Goal: Task Accomplishment & Management: Manage account settings

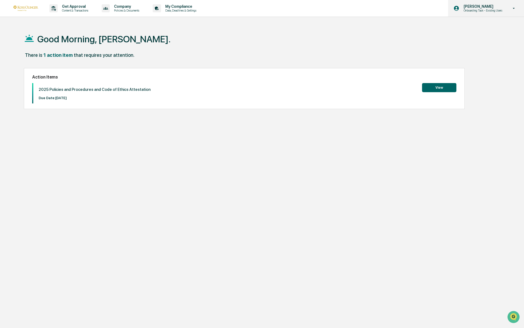
click at [483, 12] on p "Onboarding Task - Existing Users" at bounding box center [482, 11] width 46 height 4
click at [483, 12] on div at bounding box center [263, 164] width 527 height 328
click at [438, 86] on button "View" at bounding box center [439, 87] width 34 height 9
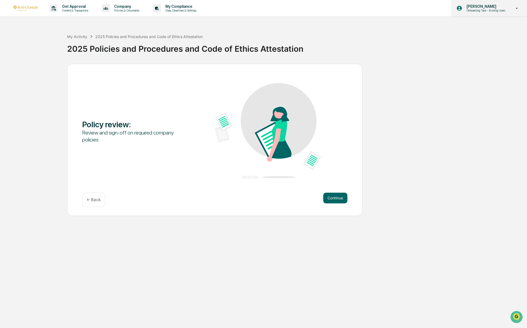
click at [474, 6] on p "[PERSON_NAME]" at bounding box center [485, 6] width 46 height 4
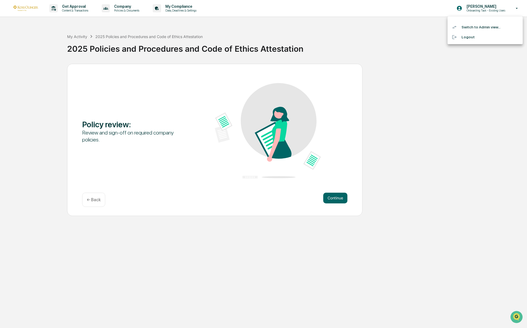
drag, startPoint x: 470, startPoint y: 27, endPoint x: 469, endPoint y: 23, distance: 4.8
click at [470, 27] on li "Switch to Admin view..." at bounding box center [484, 27] width 75 height 10
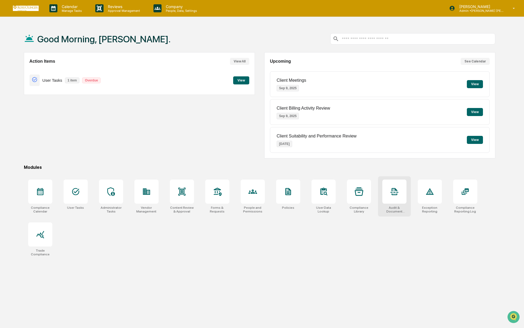
click at [390, 197] on div at bounding box center [394, 192] width 24 height 24
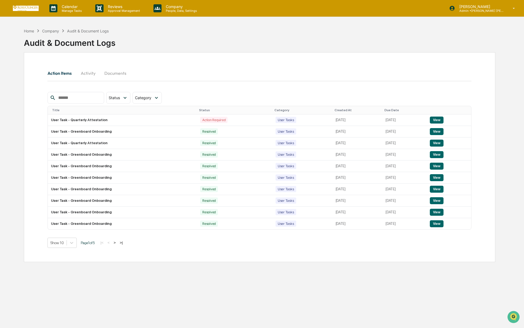
click at [31, 7] on img at bounding box center [26, 8] width 26 height 5
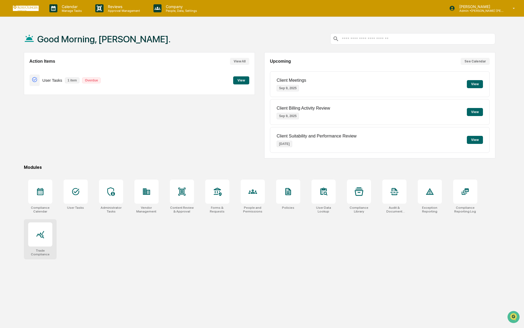
click at [39, 238] on icon at bounding box center [40, 235] width 9 height 9
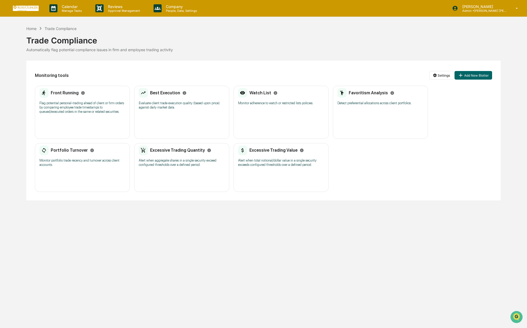
click at [275, 111] on div "Watch List Monitor adherence to watch or restricted lists policies. No entries" at bounding box center [280, 112] width 95 height 53
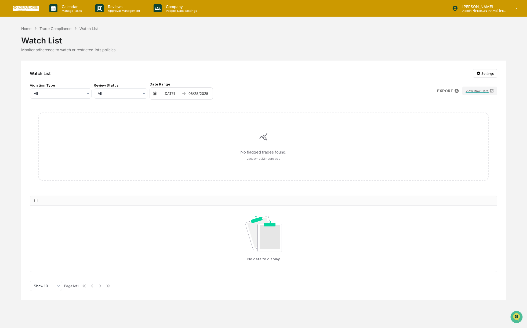
click at [481, 75] on html "Calendar Manage Tasks Reviews Approval Management Company People, Data, Setting…" at bounding box center [263, 164] width 527 height 328
click at [485, 84] on div "Manage Watch Lists" at bounding box center [486, 84] width 56 height 9
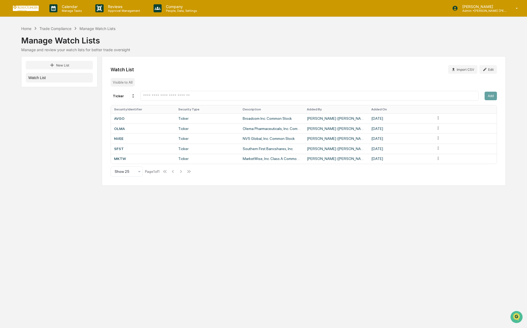
click at [157, 96] on input "text" at bounding box center [310, 95] width 334 height 5
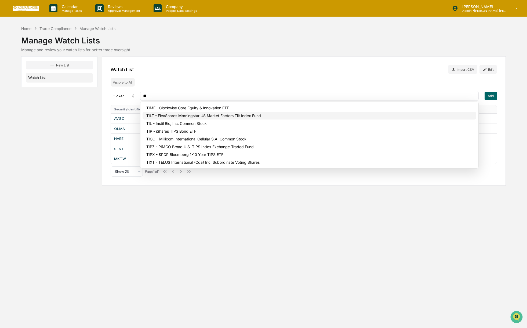
type input "*"
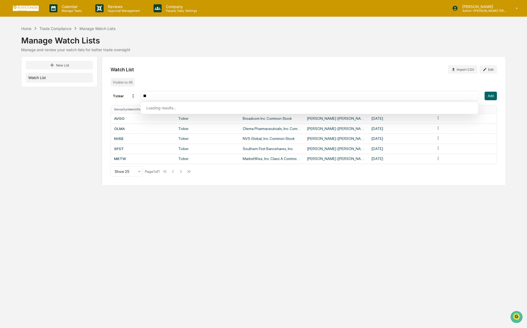
type input "*"
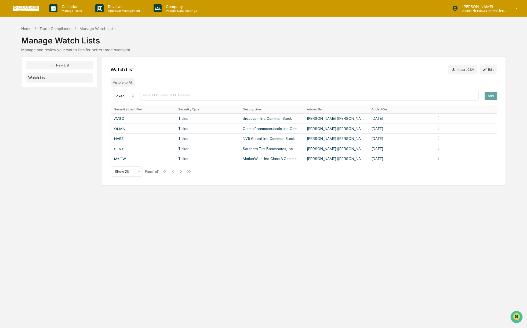
click at [100, 166] on div "New List Watch List Watch List Import CSV Edit Visible to All Ticker Add Securi…" at bounding box center [263, 121] width 485 height 130
click at [119, 97] on div "Ticker" at bounding box center [124, 96] width 27 height 9
click at [122, 98] on div "Ticker" at bounding box center [124, 96] width 27 height 9
click at [165, 96] on input "text" at bounding box center [310, 95] width 334 height 5
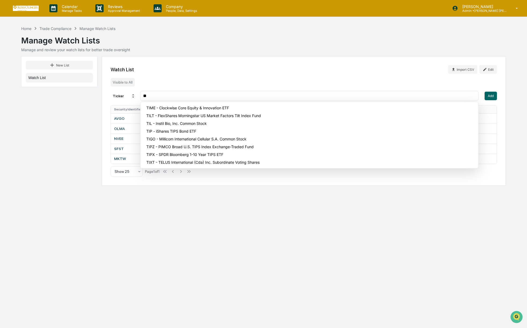
type input "*"
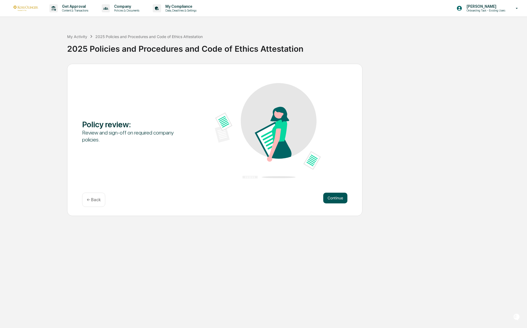
click at [333, 199] on button "Continue" at bounding box center [335, 198] width 24 height 11
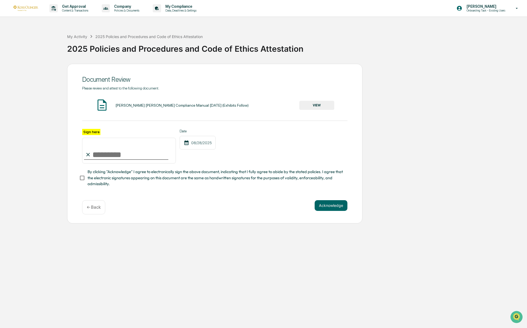
click at [309, 107] on button "VIEW" at bounding box center [316, 105] width 35 height 9
